Goal: Task Accomplishment & Management: Use online tool/utility

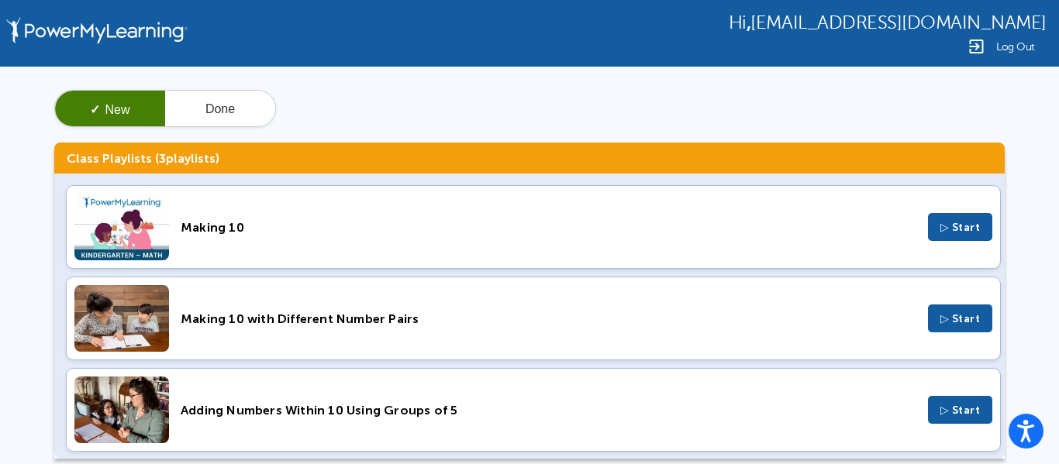
scroll to position [13, 0]
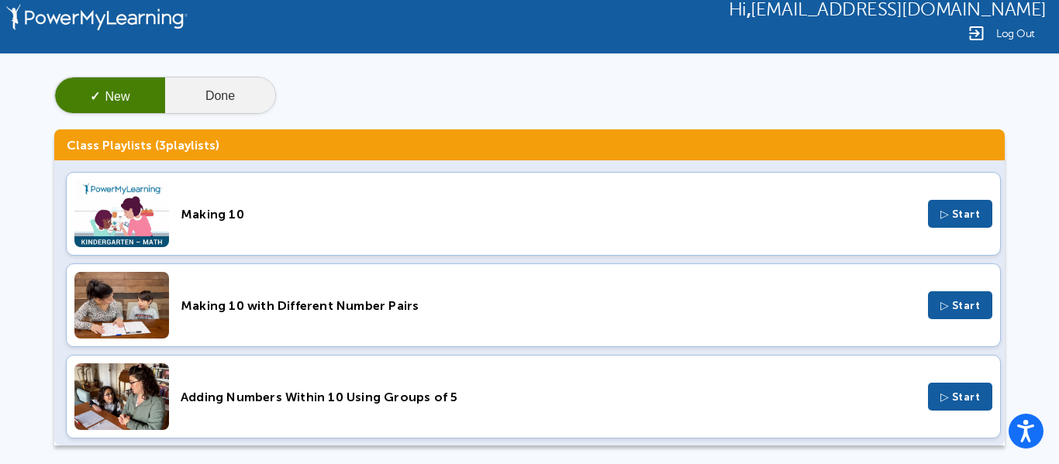
click at [226, 97] on button "Done" at bounding box center [220, 95] width 110 height 37
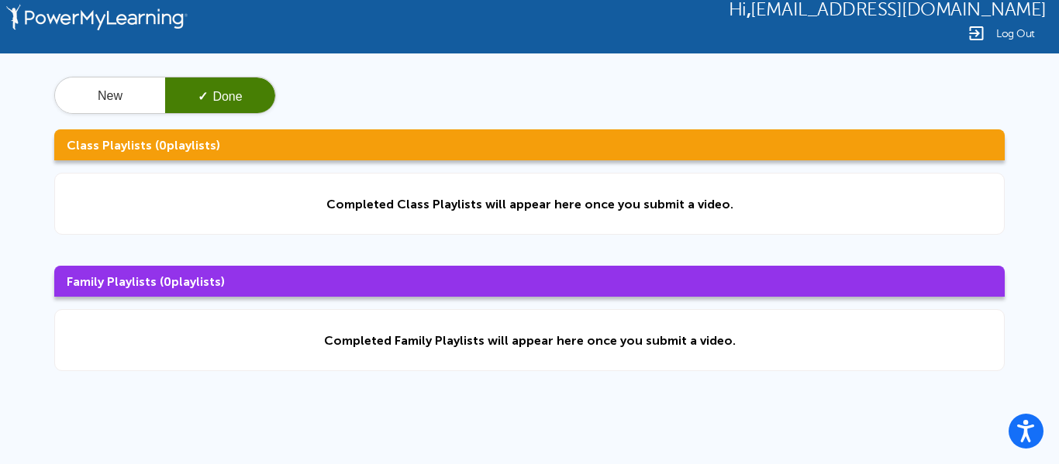
click at [117, 115] on div "New ✓ Done Class Playlists ( 0 playlists) Completed Class Playlists will appear…" at bounding box center [529, 223] width 1059 height 341
click at [114, 112] on button "New" at bounding box center [110, 95] width 110 height 37
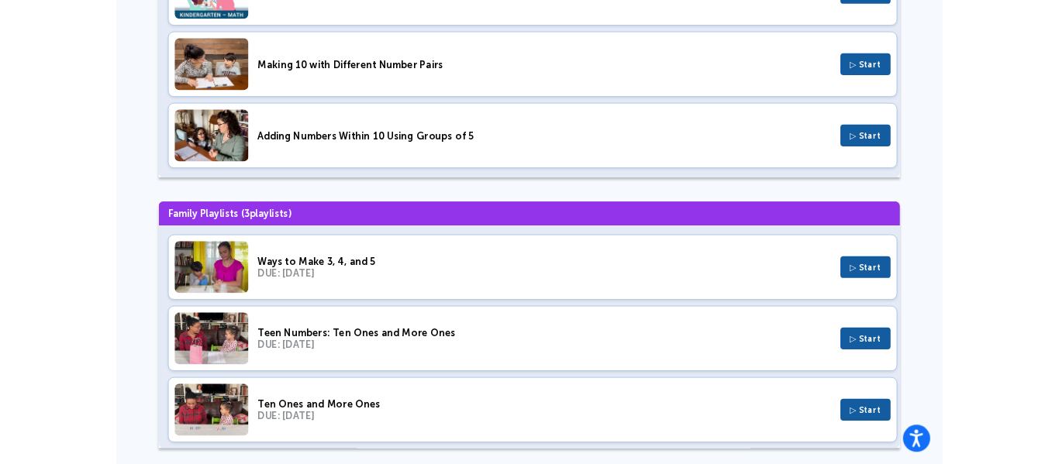
scroll to position [246, 0]
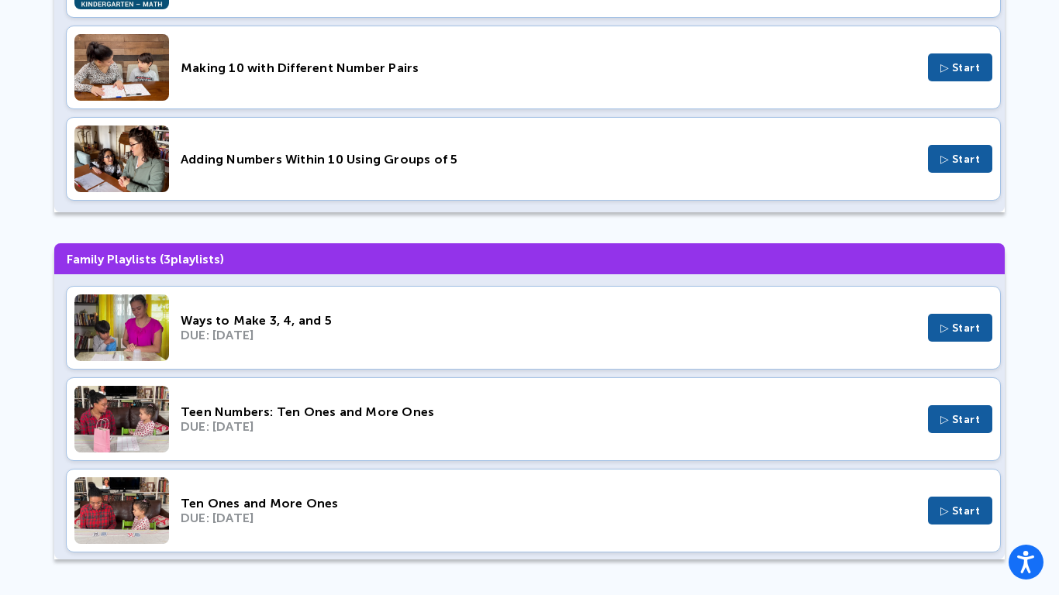
click at [356, 106] on div "Making 10 with Different Number Pairs ▷ Start" at bounding box center [533, 68] width 935 height 84
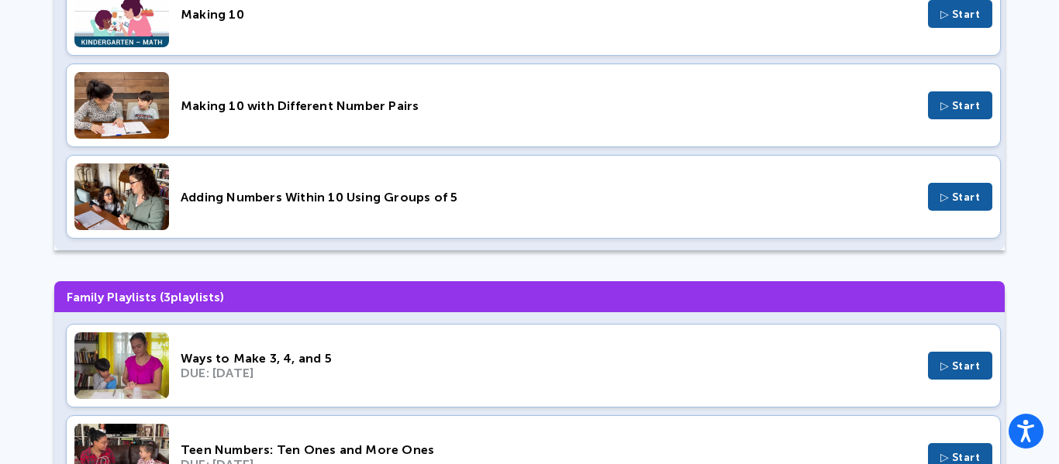
scroll to position [377, 0]
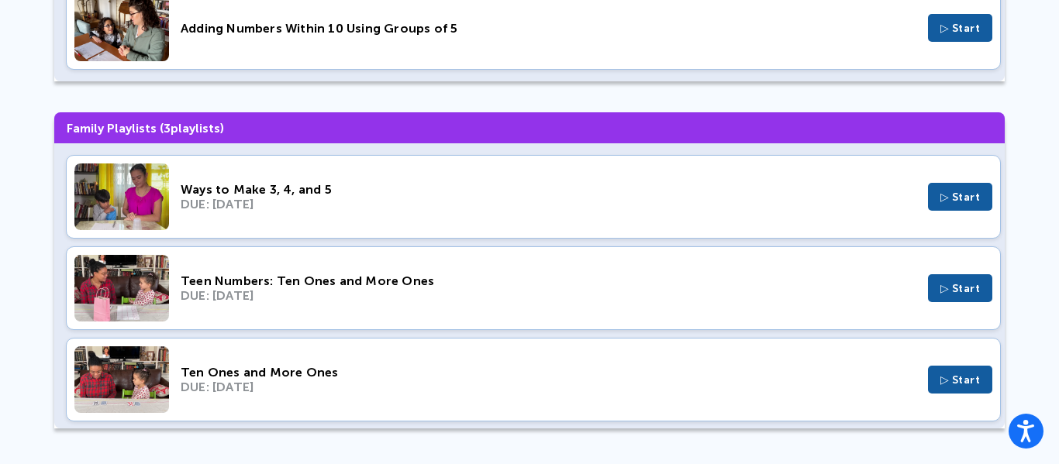
click at [405, 352] on div "Ten Ones and More Ones DUE: [DATE] ▷ Start" at bounding box center [533, 380] width 935 height 84
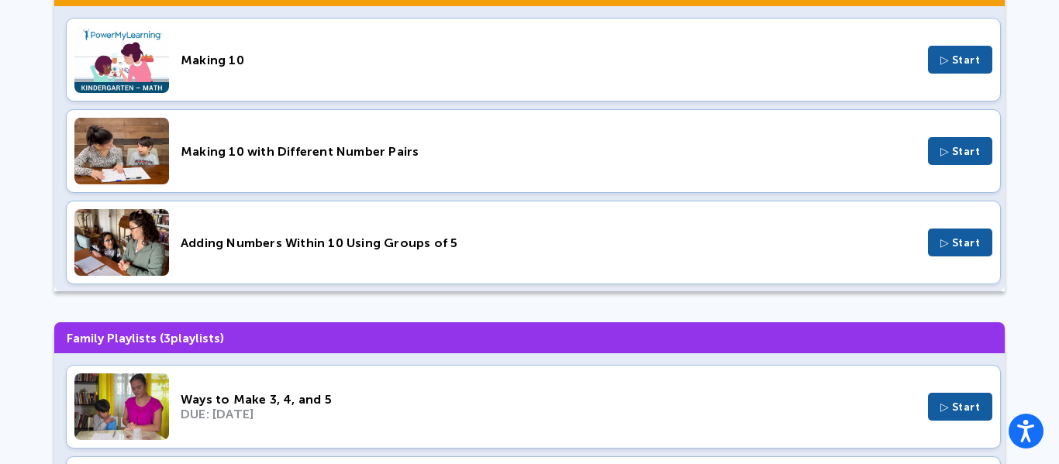
scroll to position [248, 0]
